Goal: Information Seeking & Learning: Learn about a topic

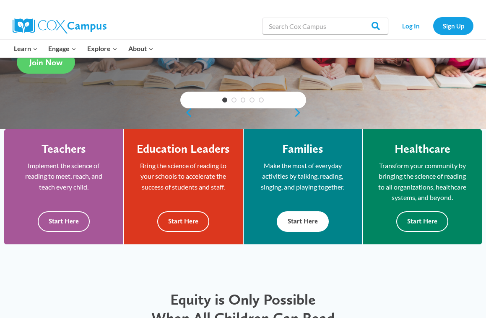
scroll to position [168, 0]
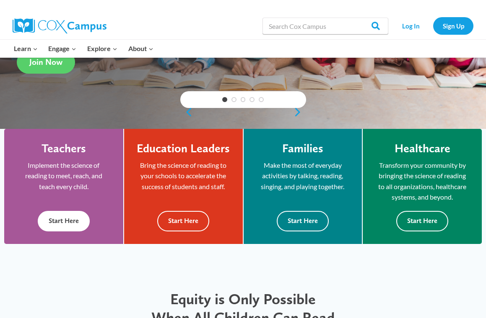
click at [75, 218] on button "Start Here" at bounding box center [64, 221] width 52 height 21
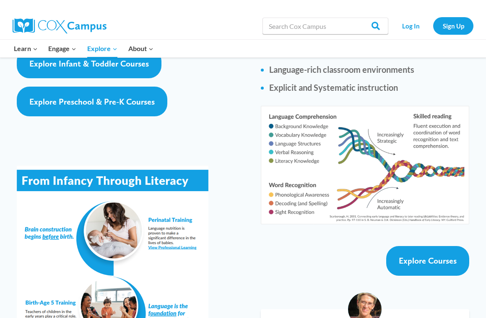
scroll to position [1466, 0]
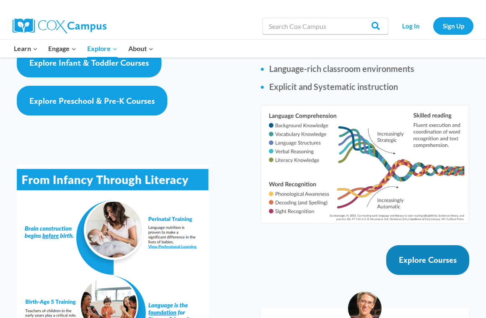
click at [428, 246] on link "Explore Courses" at bounding box center [427, 261] width 83 height 30
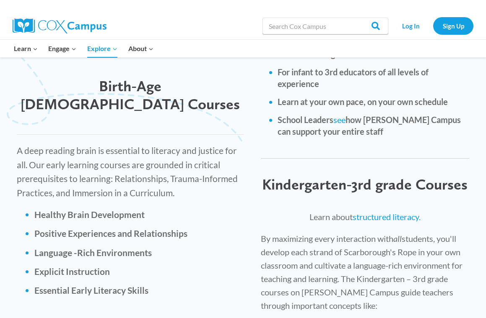
scroll to position [1177, 0]
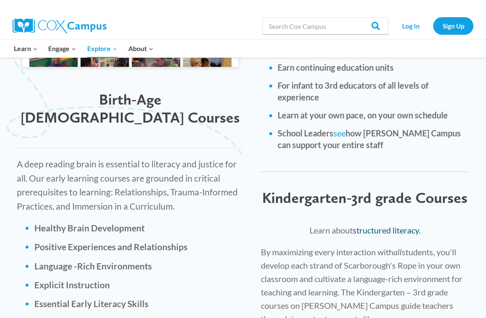
click at [402, 225] on link "structured literacy." at bounding box center [386, 230] width 68 height 10
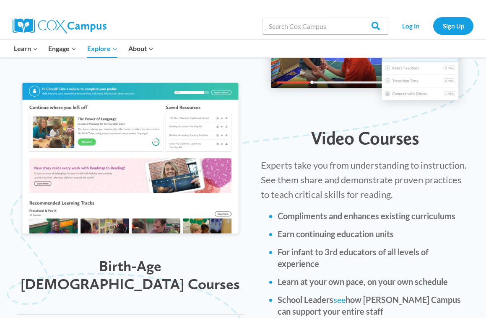
scroll to position [1009, 0]
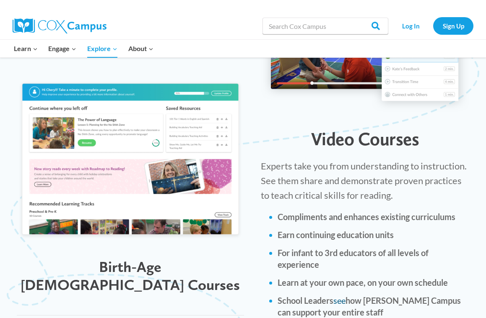
click at [340, 296] on link "see" at bounding box center [339, 301] width 12 height 10
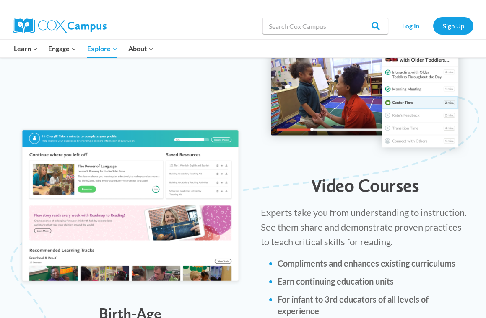
scroll to position [842, 0]
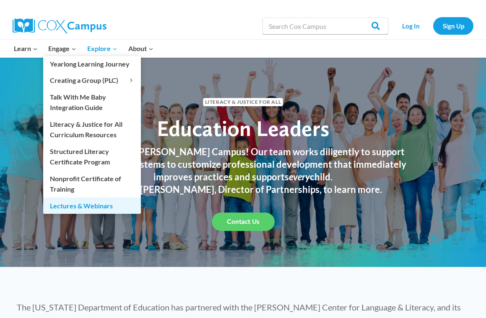
click at [80, 208] on link "Lectures & Webinars" at bounding box center [92, 206] width 98 height 16
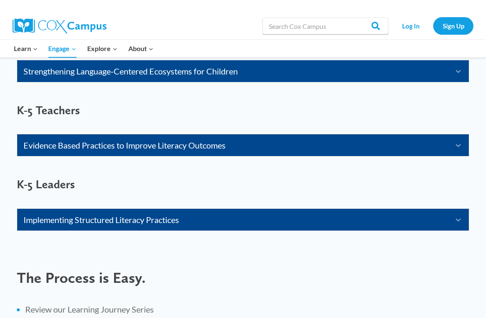
scroll to position [670, 0]
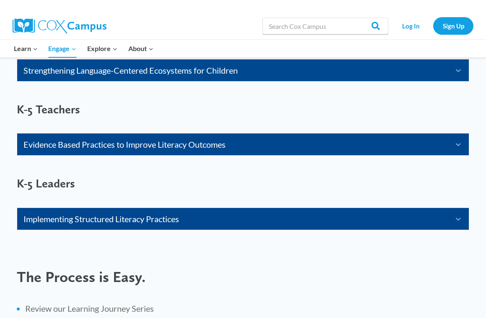
click at [29, 111] on span "K-5 Teachers" at bounding box center [48, 109] width 63 height 14
click at [85, 72] on link "Strengthening Language-Centered Ecosystems for Children" at bounding box center [232, 70] width 418 height 13
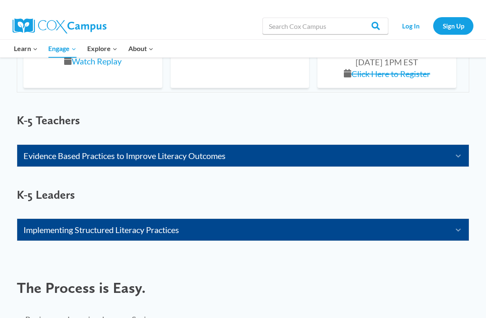
scroll to position [1257, 0]
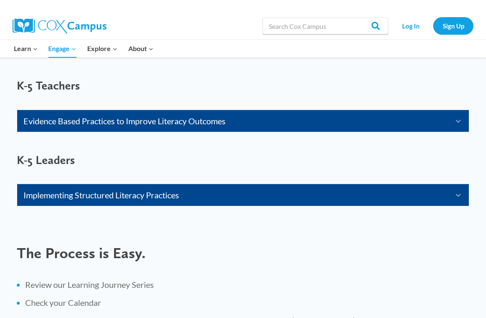
click at [137, 123] on link "Evidence Based Practices to Improve Literacy Outcomes" at bounding box center [232, 120] width 418 height 13
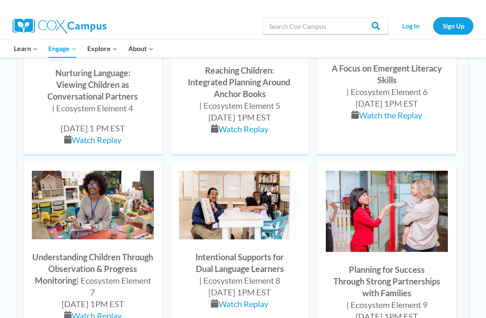
scroll to position [964, 0]
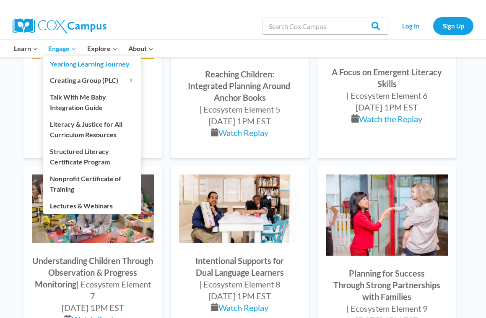
click at [67, 45] on span "Engage Expand" at bounding box center [62, 48] width 28 height 11
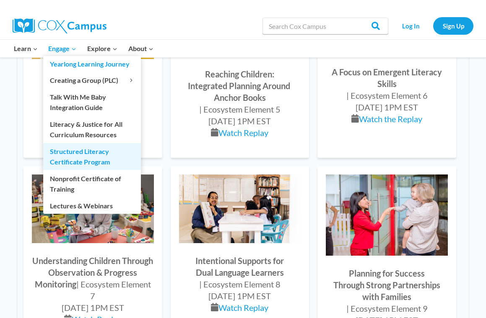
click at [79, 156] on link "Structured Literacy Certificate Program" at bounding box center [92, 156] width 98 height 27
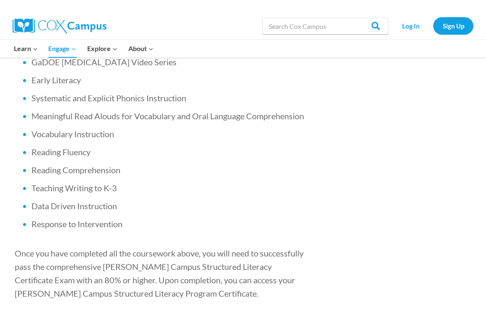
scroll to position [587, 0]
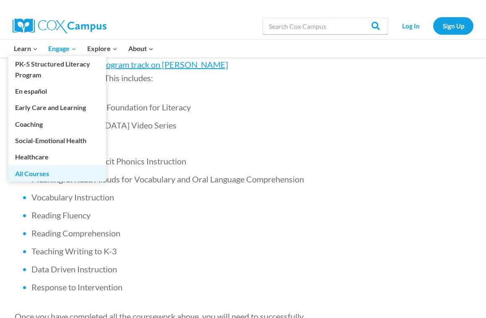
click at [39, 171] on link "All Courses" at bounding box center [57, 173] width 98 height 16
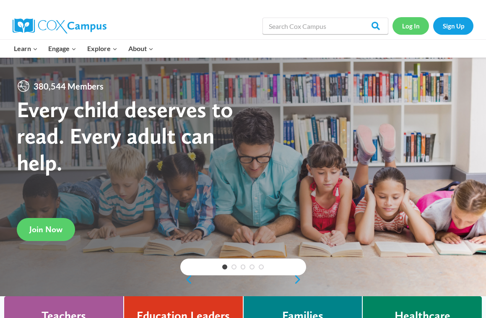
click at [412, 29] on link "Log In" at bounding box center [410, 25] width 36 height 17
